Goal: Task Accomplishment & Management: Use online tool/utility

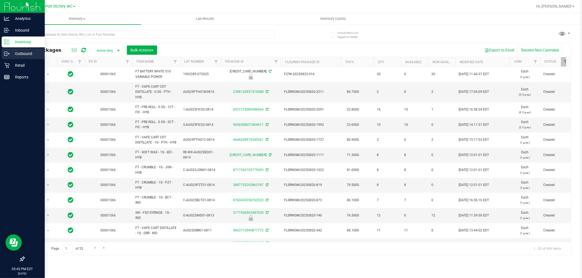
click at [28, 59] on link "Outbound" at bounding box center [22, 54] width 45 height 12
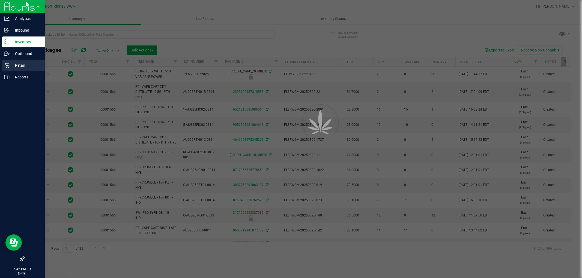
click at [29, 67] on p "Retail" at bounding box center [26, 65] width 33 height 7
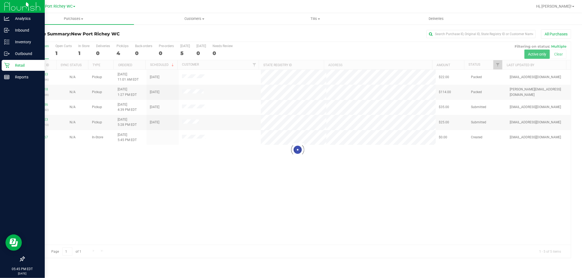
click at [29, 67] on p "Retail" at bounding box center [26, 65] width 33 height 7
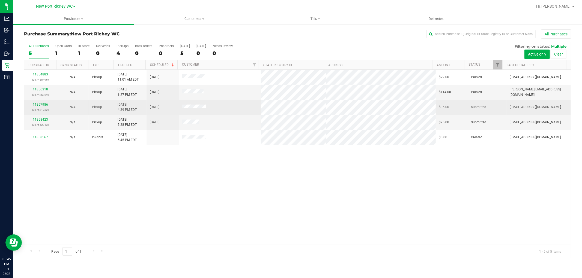
click at [43, 102] on div "11857986 (317531232)" at bounding box center [41, 107] width 26 height 10
click at [42, 104] on link "11857986" at bounding box center [40, 105] width 15 height 4
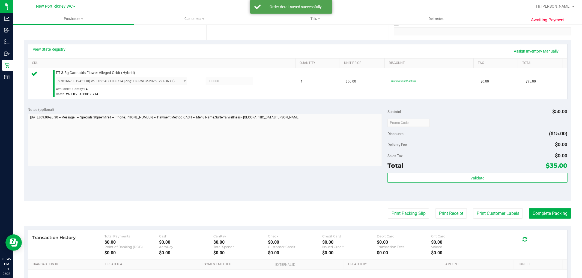
scroll to position [151, 0]
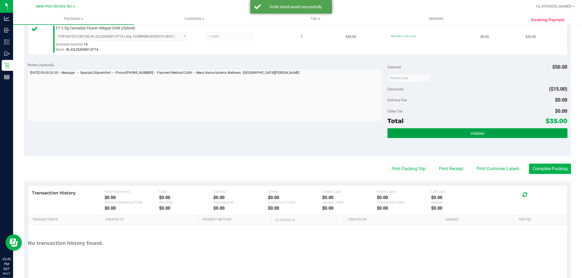
click at [446, 128] on button "Validate" at bounding box center [477, 133] width 180 height 10
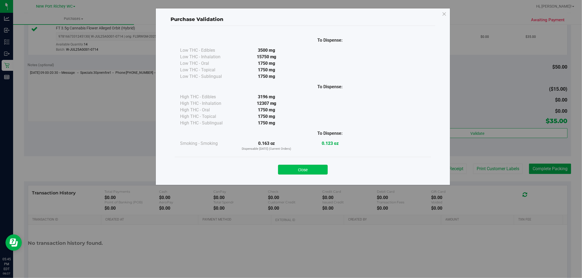
click at [319, 169] on button "Close" at bounding box center [303, 170] width 50 height 10
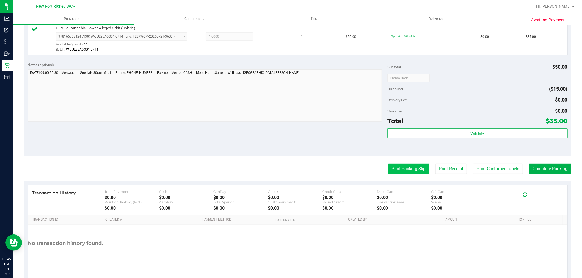
click at [399, 170] on button "Print Packing Slip" at bounding box center [408, 169] width 41 height 10
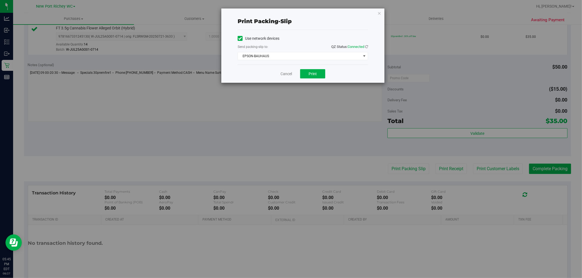
click at [314, 80] on div "Cancel Print" at bounding box center [303, 74] width 130 height 18
click at [314, 76] on button "Print" at bounding box center [312, 73] width 25 height 9
click at [380, 10] on icon "button" at bounding box center [379, 13] width 4 height 7
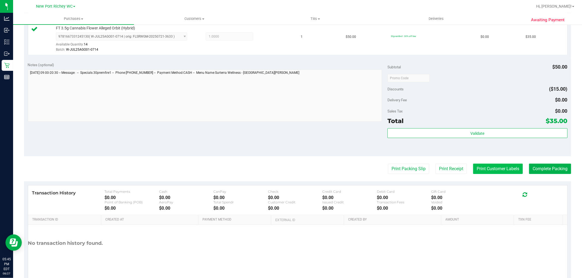
click at [505, 173] on button "Print Customer Labels" at bounding box center [498, 169] width 50 height 10
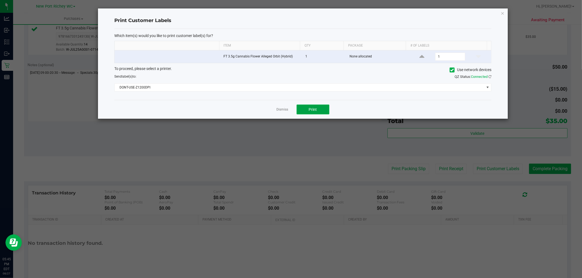
click at [322, 110] on button "Print" at bounding box center [312, 110] width 33 height 10
click at [327, 110] on button "Print" at bounding box center [312, 110] width 33 height 10
click at [505, 13] on div "Print Customer Labels Which item(s) would you like to print customer label(s) f…" at bounding box center [303, 63] width 410 height 110
click at [502, 13] on icon "button" at bounding box center [502, 13] width 4 height 7
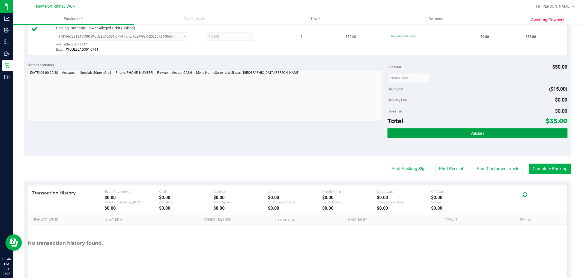
click at [464, 131] on button "Validate" at bounding box center [477, 133] width 180 height 10
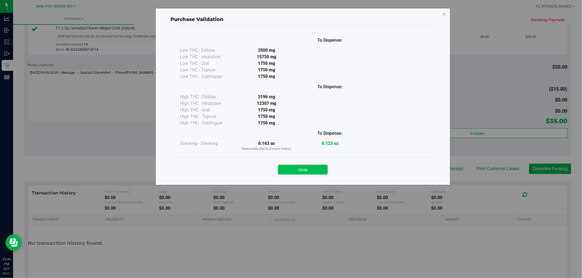
click at [319, 168] on button "Close" at bounding box center [303, 170] width 50 height 10
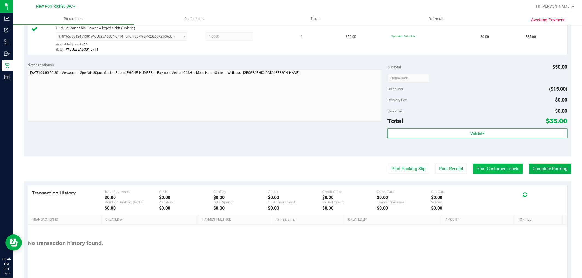
click at [489, 166] on button "Print Customer Labels" at bounding box center [498, 169] width 50 height 10
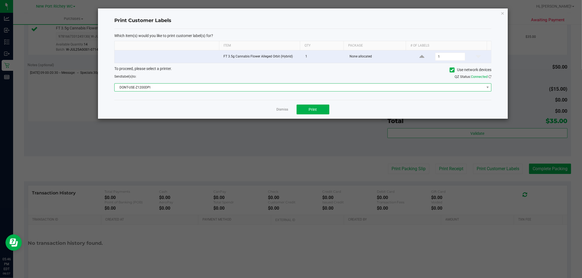
click at [319, 87] on span "DONT-USE-Z1200DPI" at bounding box center [300, 88] width 370 height 8
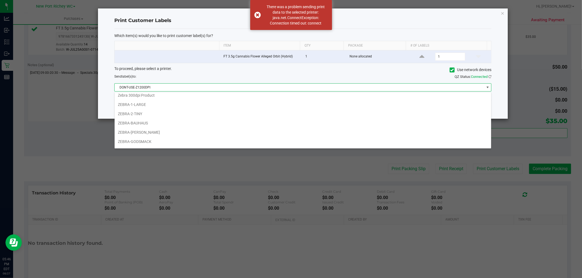
scroll to position [48, 0]
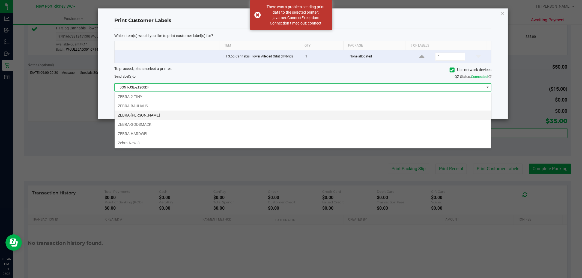
click at [266, 117] on li "ZEBRA-[PERSON_NAME]" at bounding box center [303, 115] width 376 height 9
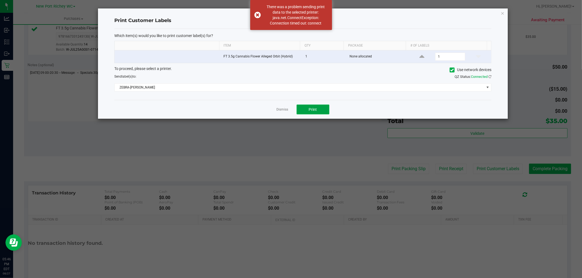
click at [313, 109] on span "Print" at bounding box center [313, 109] width 8 height 4
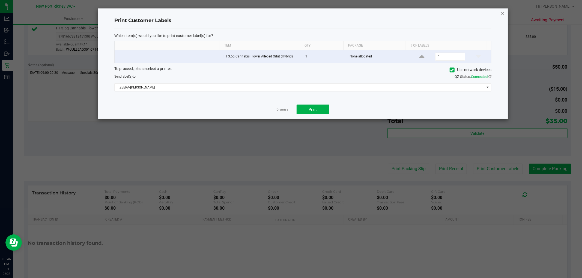
click at [503, 10] on icon "button" at bounding box center [502, 13] width 4 height 7
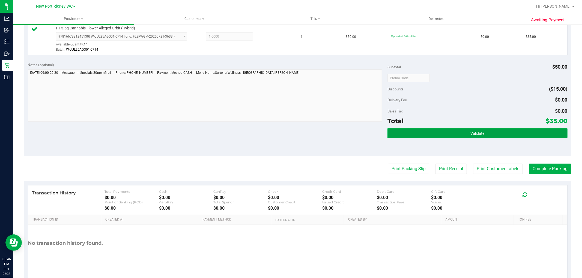
click at [476, 135] on span "Validate" at bounding box center [477, 133] width 14 height 4
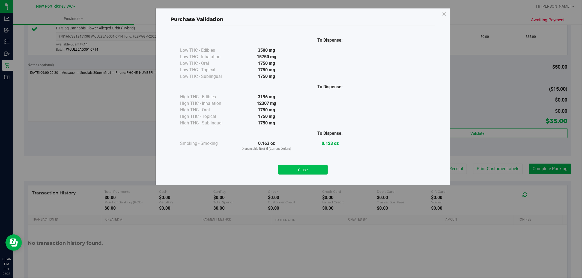
click at [312, 167] on button "Close" at bounding box center [303, 170] width 50 height 10
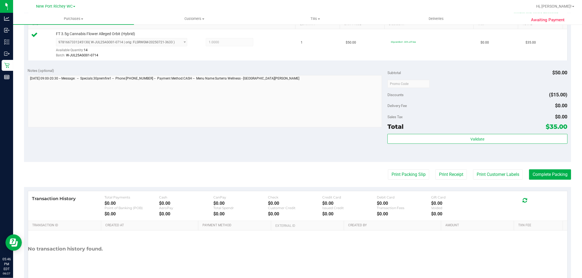
scroll to position [168, 0]
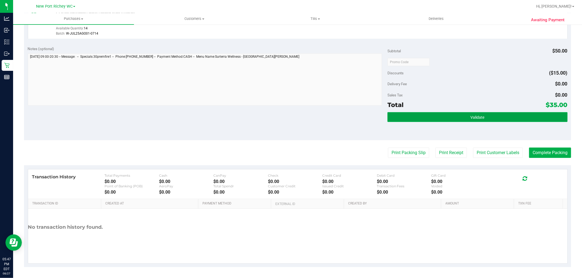
click at [530, 121] on button "Validate" at bounding box center [477, 117] width 180 height 10
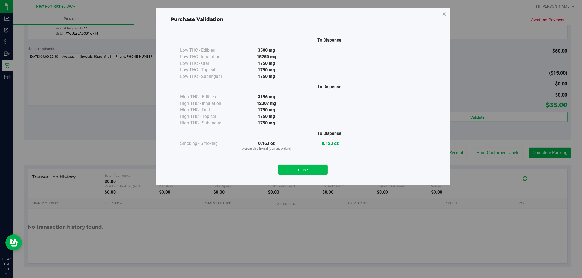
click at [288, 166] on button "Close" at bounding box center [303, 170] width 50 height 10
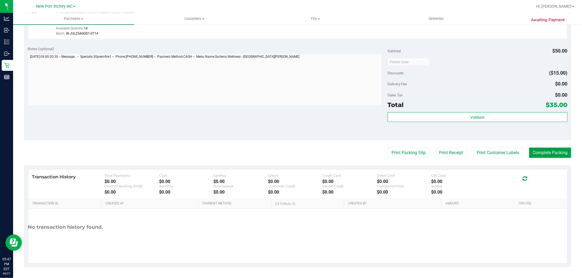
click at [552, 154] on button "Complete Packing" at bounding box center [550, 153] width 42 height 10
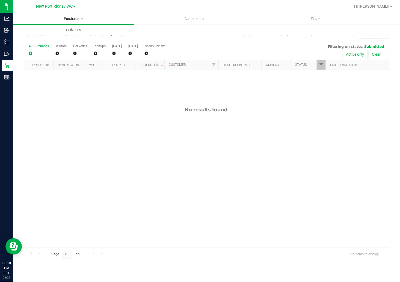
click at [70, 18] on span "Purchases" at bounding box center [73, 18] width 121 height 5
click at [66, 36] on li "Fulfillment" at bounding box center [73, 39] width 121 height 7
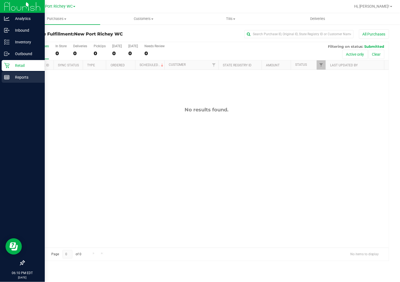
click at [10, 78] on p "Reports" at bounding box center [26, 77] width 33 height 7
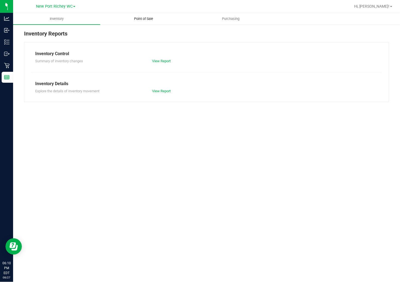
click at [128, 16] on span "Point of Sale" at bounding box center [144, 18] width 34 height 5
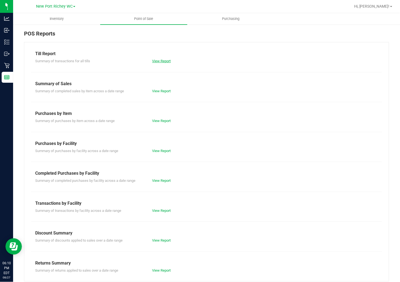
click at [153, 61] on link "View Report" at bounding box center [161, 61] width 19 height 4
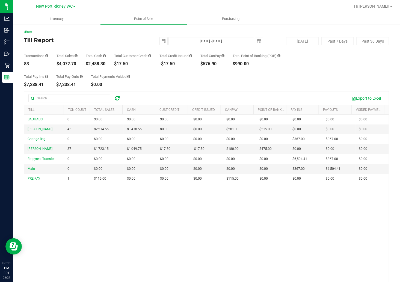
click at [318, 83] on div "Total Pay-Ins $7,238.41 Total Pay-Outs $7,238.41 Total Payments Voided $0.00" at bounding box center [206, 76] width 365 height 21
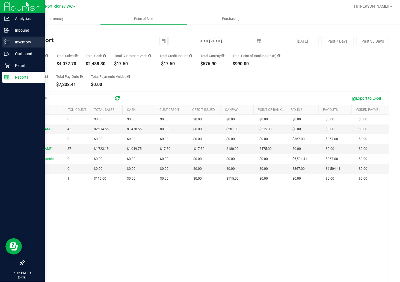
click at [11, 39] on p "Inventory" at bounding box center [26, 42] width 33 height 7
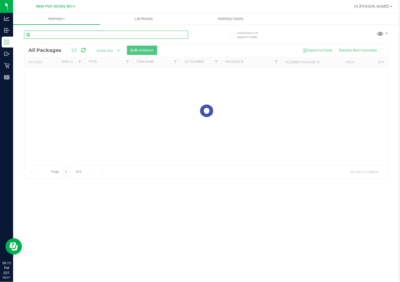
click at [59, 36] on div "Inventory All packages All inventory Waste log Create inventory Lab Results Inv…" at bounding box center [206, 147] width 386 height 269
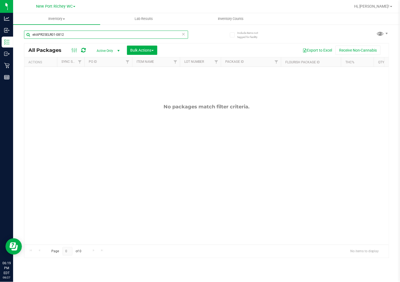
click at [85, 37] on input "elrAPR25ELR01-0812" at bounding box center [106, 35] width 164 height 8
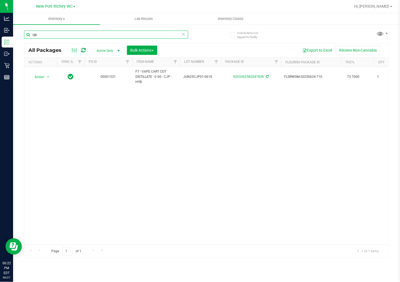
click at [116, 36] on input "cjp" at bounding box center [106, 35] width 164 height 8
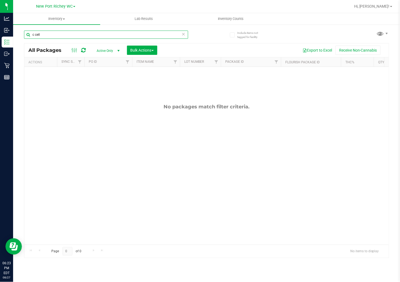
click at [36, 33] on input "c cell" at bounding box center [106, 35] width 164 height 8
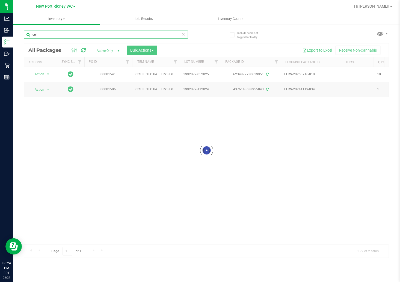
click at [53, 34] on input "cell" at bounding box center [106, 35] width 164 height 8
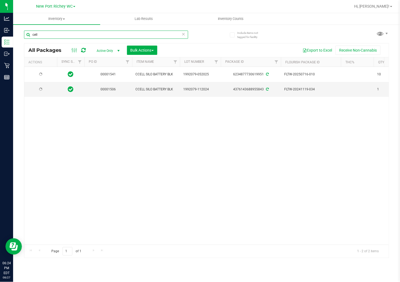
click at [53, 34] on input "cell" at bounding box center [106, 35] width 164 height 8
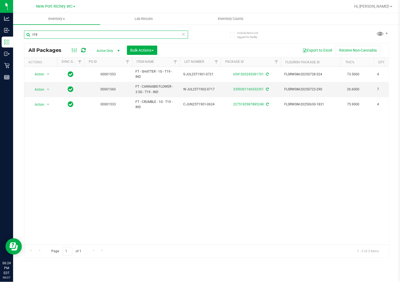
click at [51, 34] on input "t19" at bounding box center [106, 35] width 164 height 8
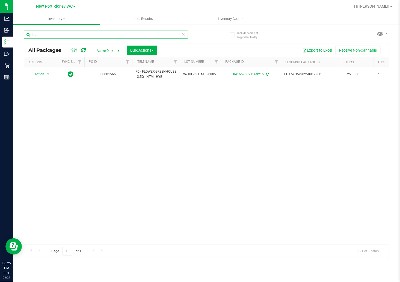
type input "h"
type input "510"
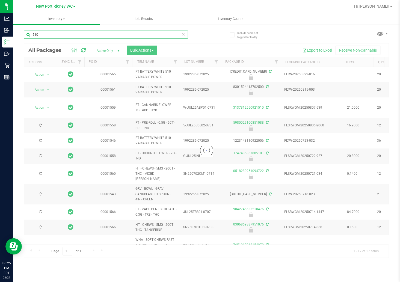
type input "2026-01-12"
type input "2026-01-11"
type input "2022-03-01"
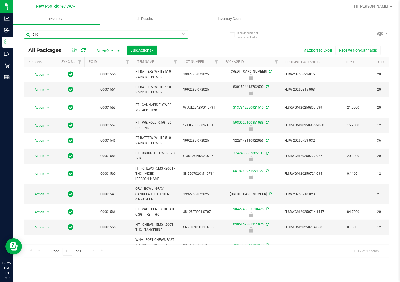
click at [148, 34] on input "510" at bounding box center [106, 35] width 164 height 8
type input "avd"
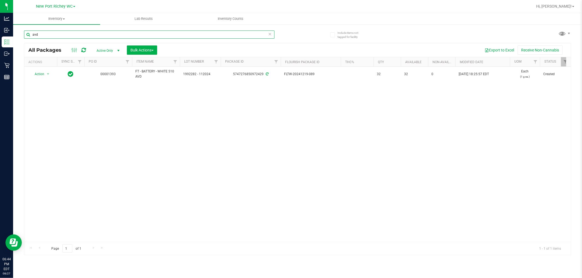
click at [84, 31] on input "avd" at bounding box center [149, 35] width 250 height 8
type input "grinder"
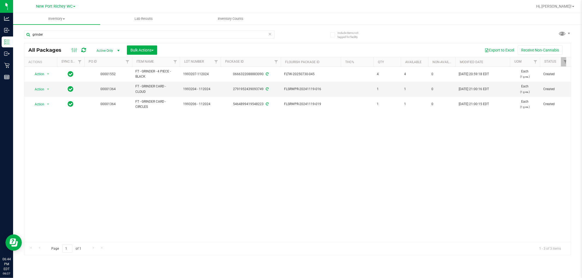
click at [269, 35] on icon at bounding box center [270, 34] width 4 height 7
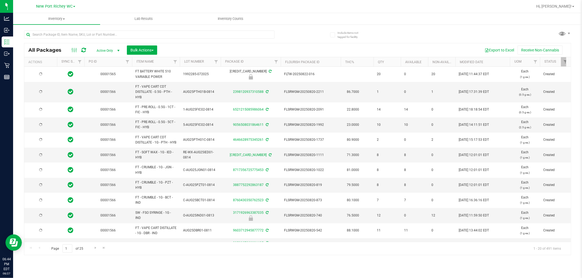
type input "[DATE]"
